Goal: Task Accomplishment & Management: Use online tool/utility

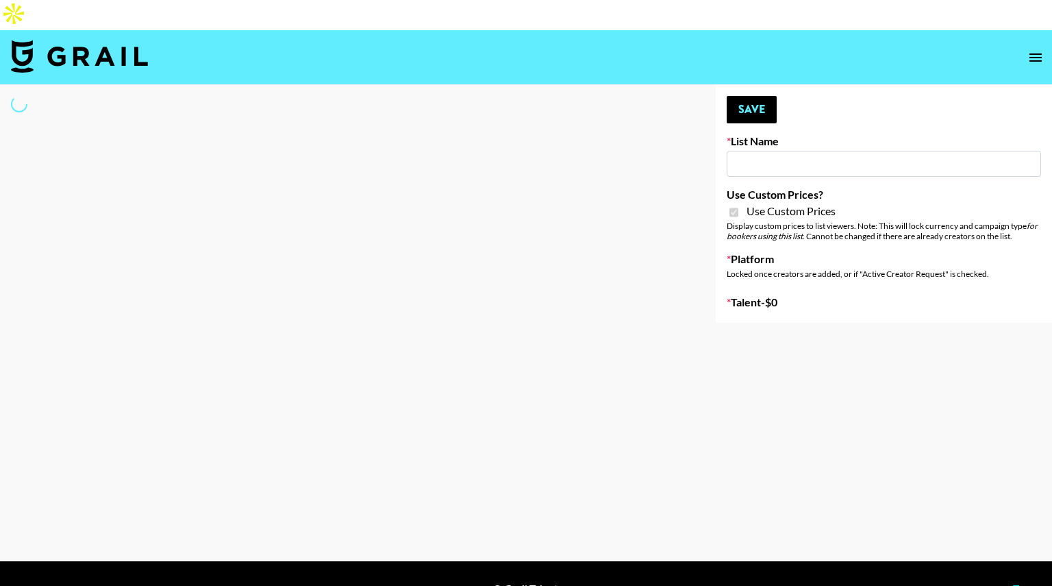
type input "Ladder ([DATE]) IG"
checkbox input "true"
select select "Song"
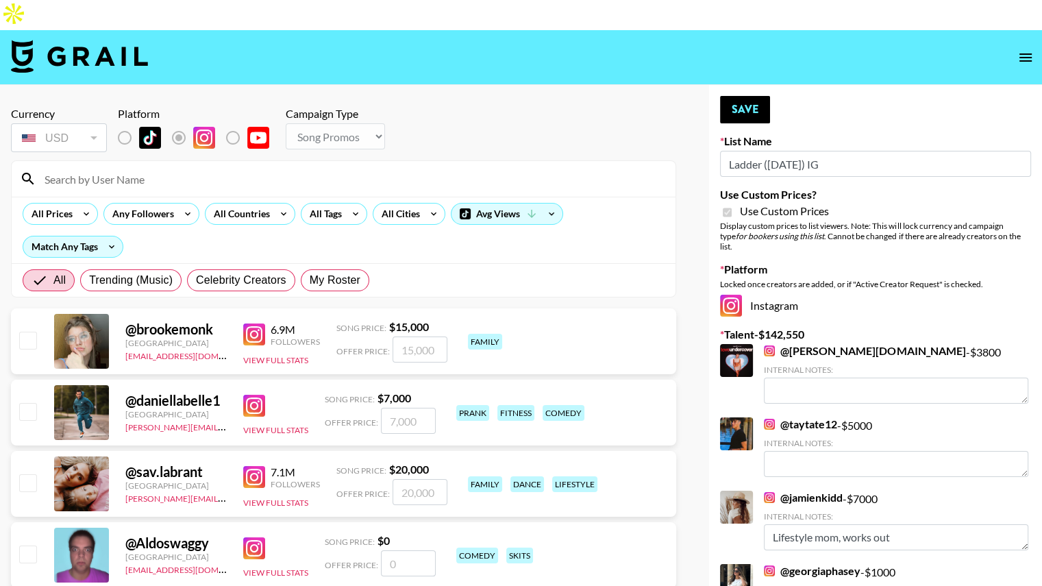
click at [115, 168] on input at bounding box center [351, 179] width 631 height 22
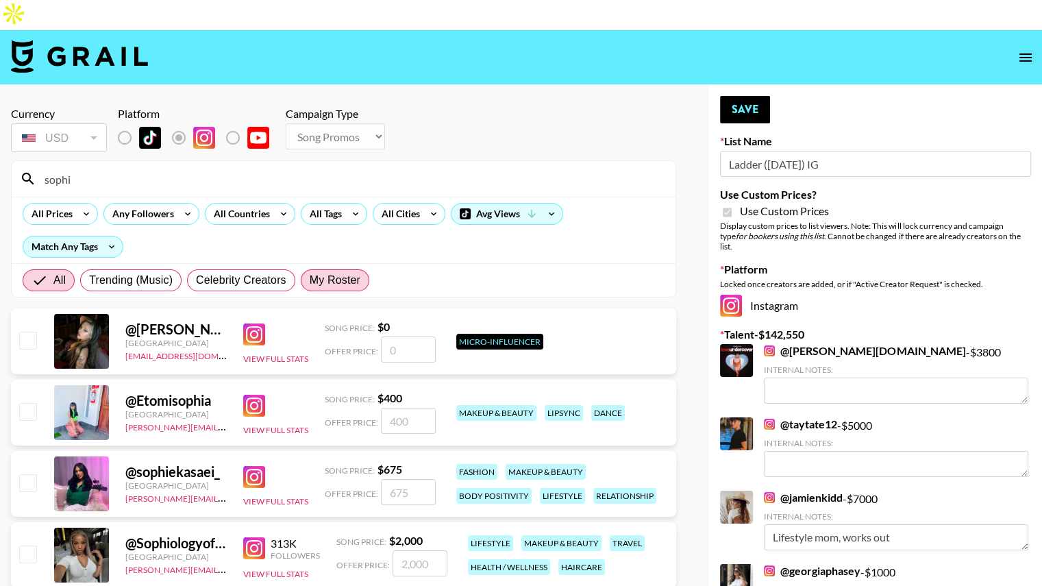
type input "sophi"
click at [330, 272] on span "My Roster" at bounding box center [335, 280] width 51 height 16
click at [310, 280] on input "My Roster" at bounding box center [310, 280] width 0 height 0
radio input "true"
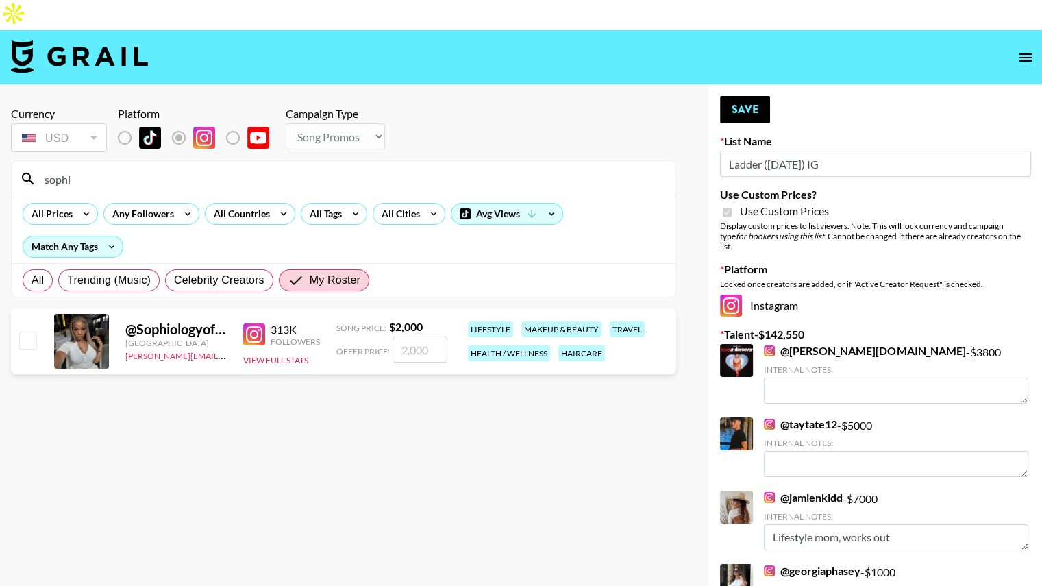
click at [109, 168] on input "sophi" at bounding box center [351, 179] width 631 height 22
type input "s"
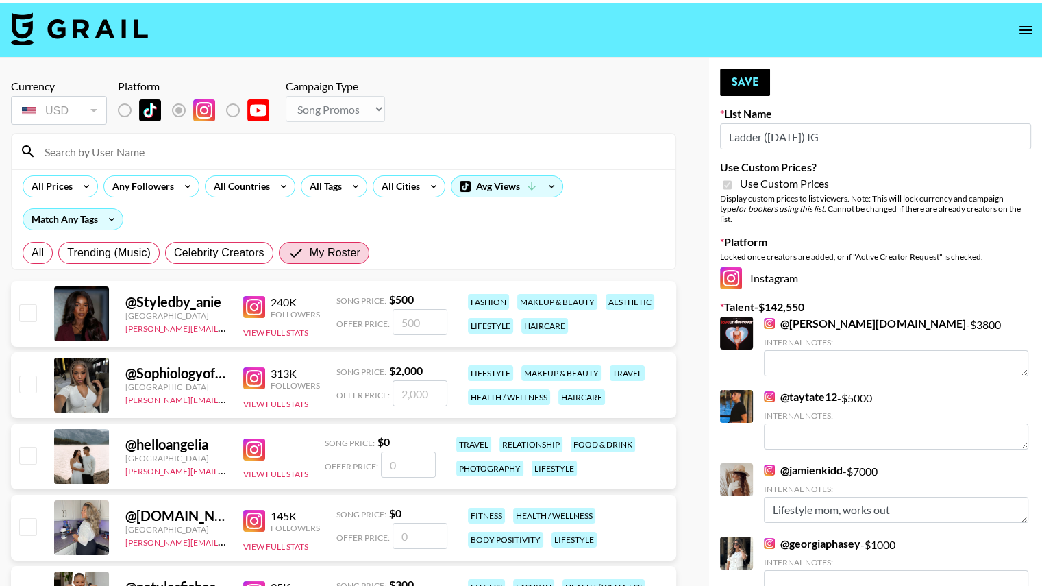
scroll to position [10, 0]
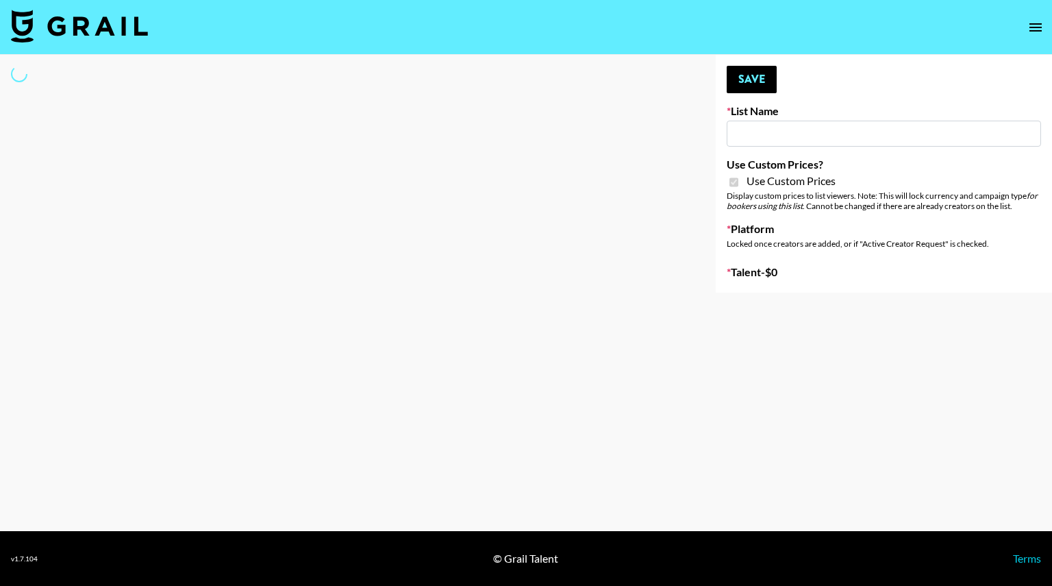
type input "Ladder ([DATE]) IG"
checkbox input "true"
select select "Song"
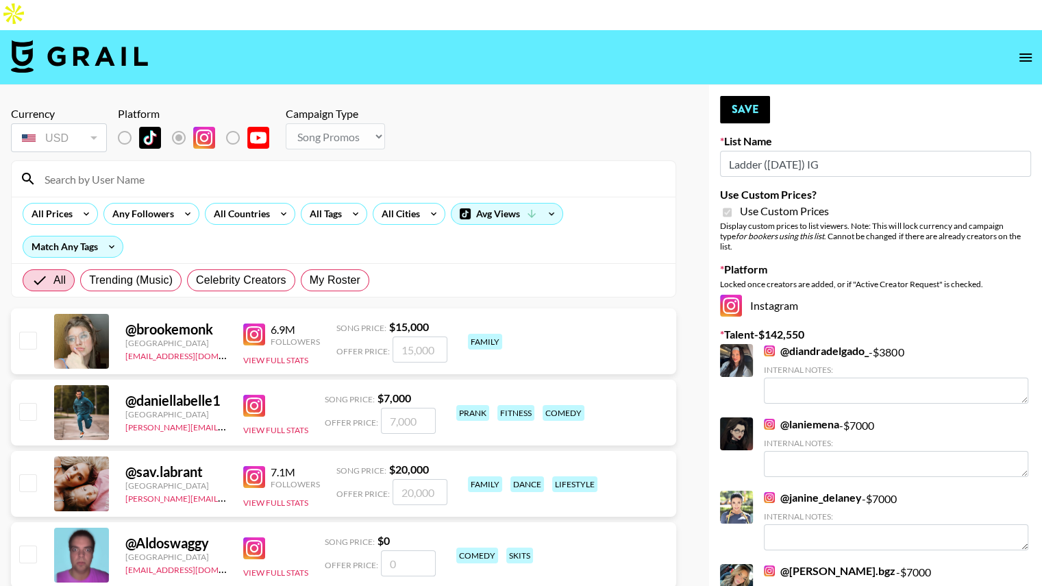
click at [142, 168] on input at bounding box center [351, 179] width 631 height 22
click at [62, 126] on div "USD" at bounding box center [59, 138] width 90 height 24
